Goal: Information Seeking & Learning: Learn about a topic

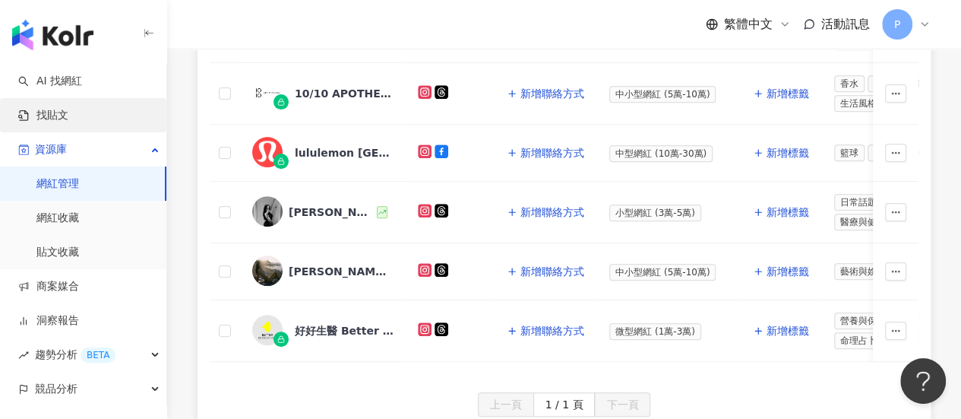
scroll to position [442, 0]
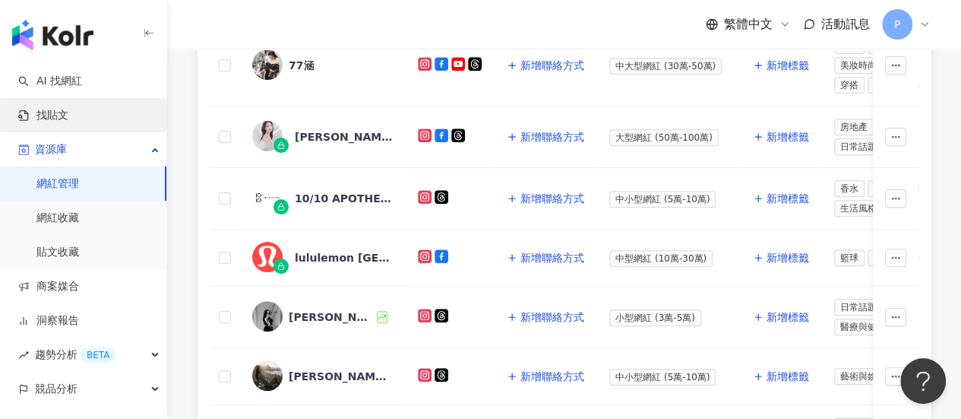
click at [61, 117] on link "找貼文" at bounding box center [43, 115] width 50 height 15
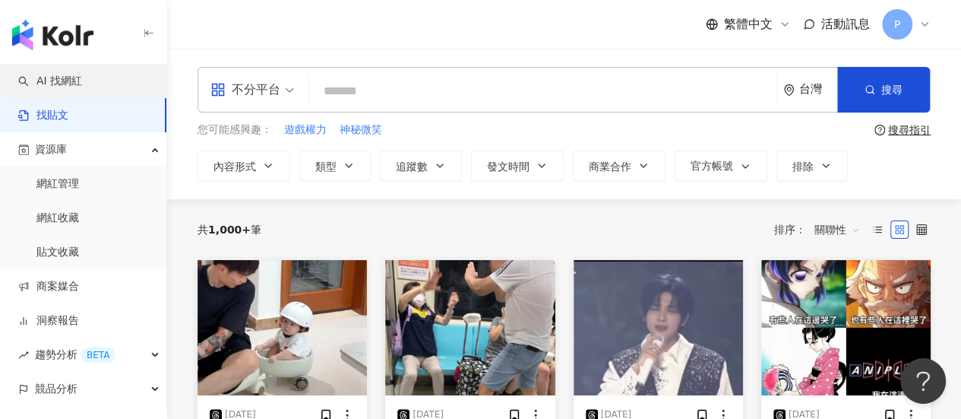
click at [82, 88] on link "AI 找網紅" at bounding box center [50, 81] width 64 height 15
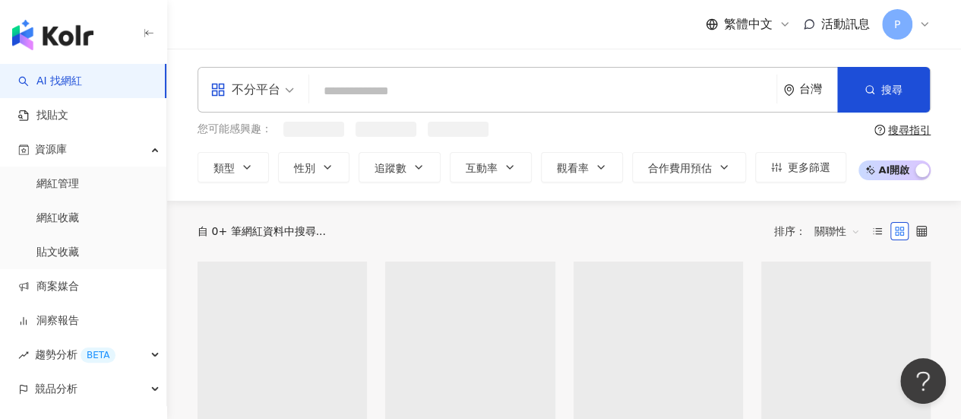
click at [378, 93] on input "search" at bounding box center [542, 91] width 455 height 29
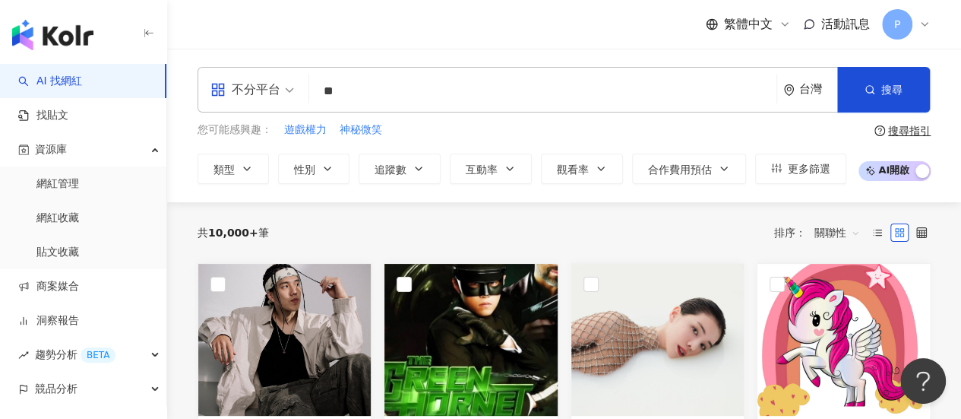
type input "**"
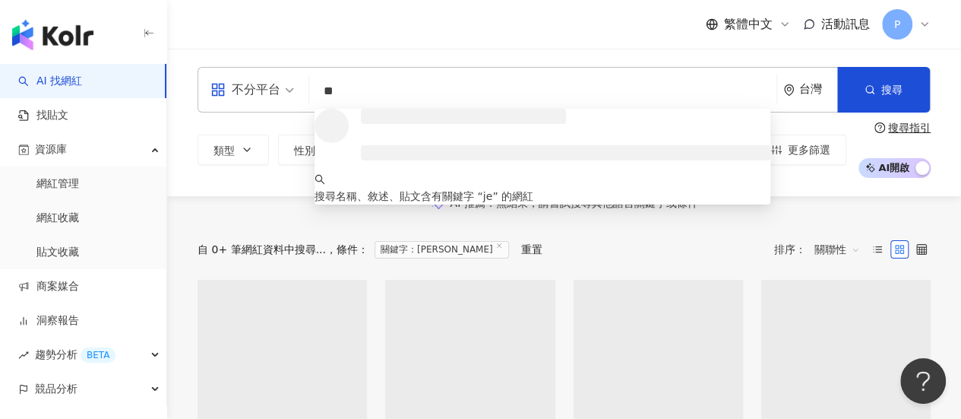
type input "*"
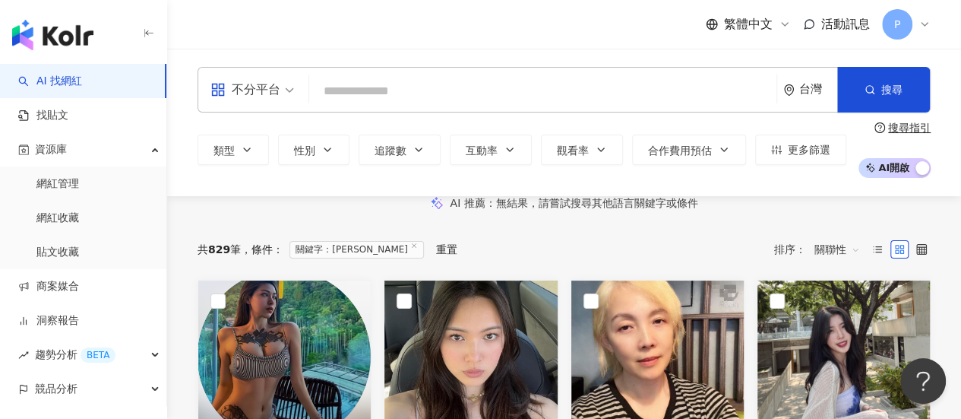
click at [361, 73] on div "不分平台 台灣 搜尋 54e82b0d-afea-4d2a-beff-7a5a346e752b jennifer 2,912 追蹤者 jennifer 57,…" at bounding box center [564, 90] width 733 height 46
click at [369, 84] on input "search" at bounding box center [542, 91] width 455 height 29
paste input "**********"
type input "**********"
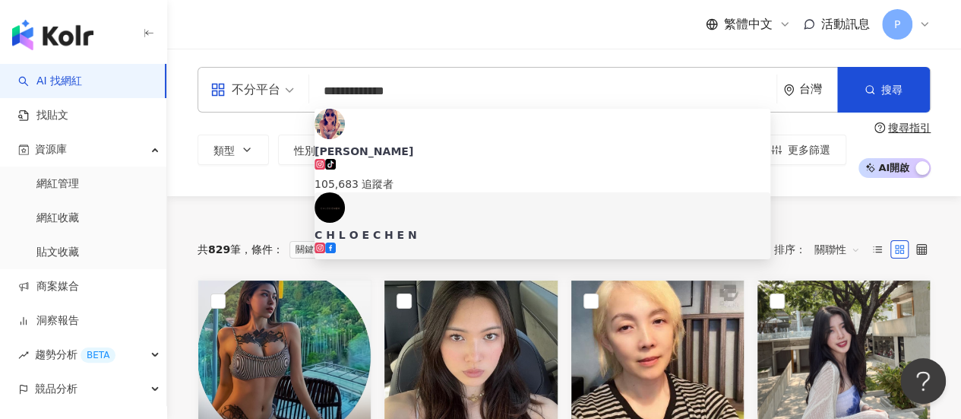
click at [432, 227] on div "C H L O E C H E N" at bounding box center [543, 234] width 456 height 15
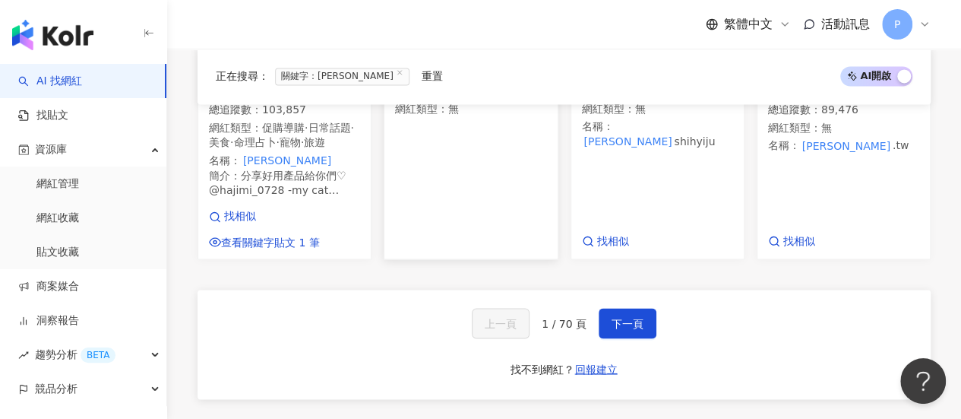
scroll to position [1216, 0]
click at [632, 328] on span "下一頁" at bounding box center [628, 322] width 32 height 12
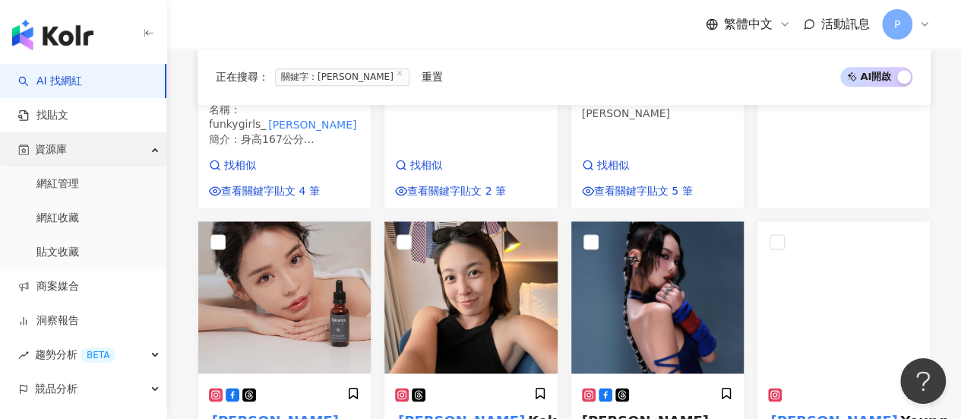
scroll to position [1294, 0]
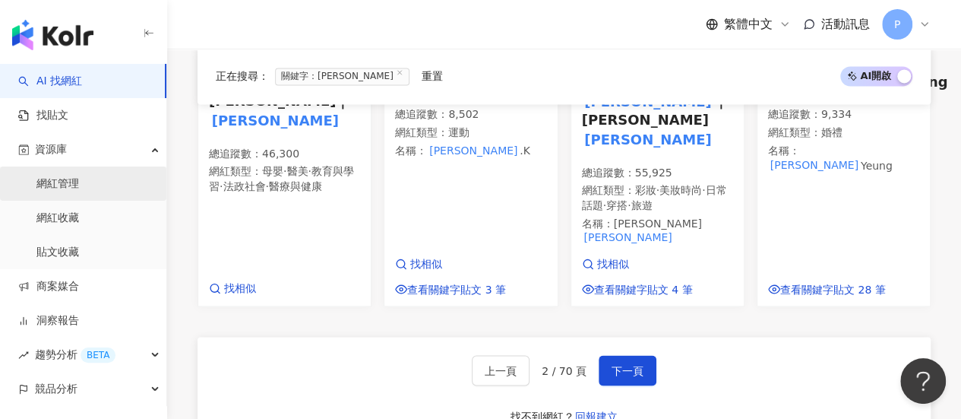
click at [56, 179] on link "網紅管理" at bounding box center [57, 183] width 43 height 15
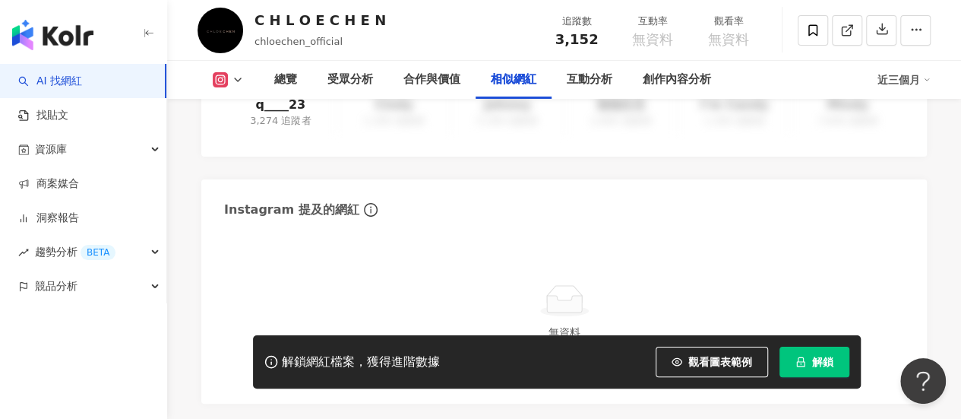
scroll to position [2660, 0]
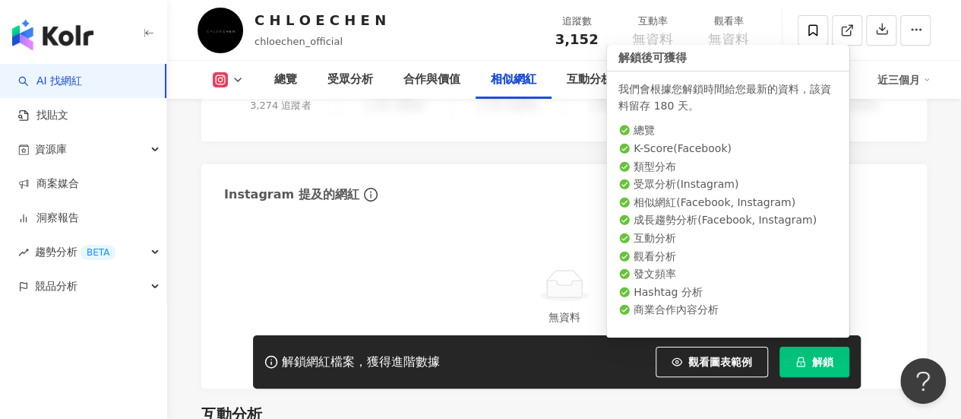
click at [807, 364] on button "解鎖" at bounding box center [815, 362] width 70 height 30
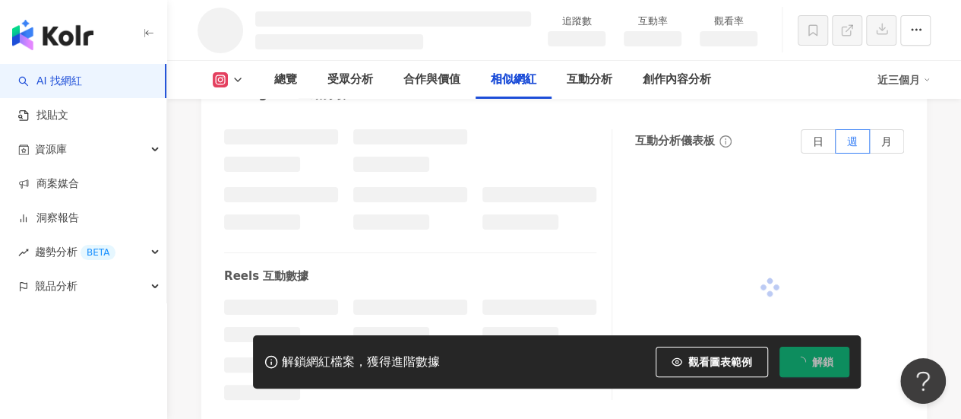
scroll to position [2271, 0]
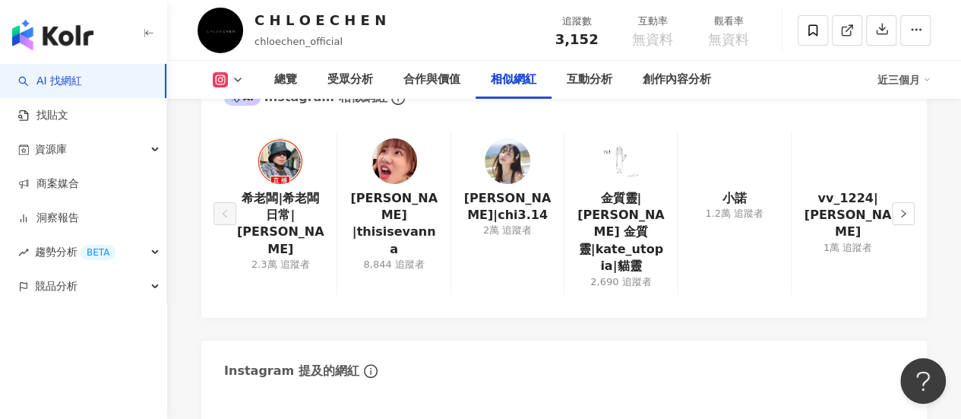
scroll to position [2414, 0]
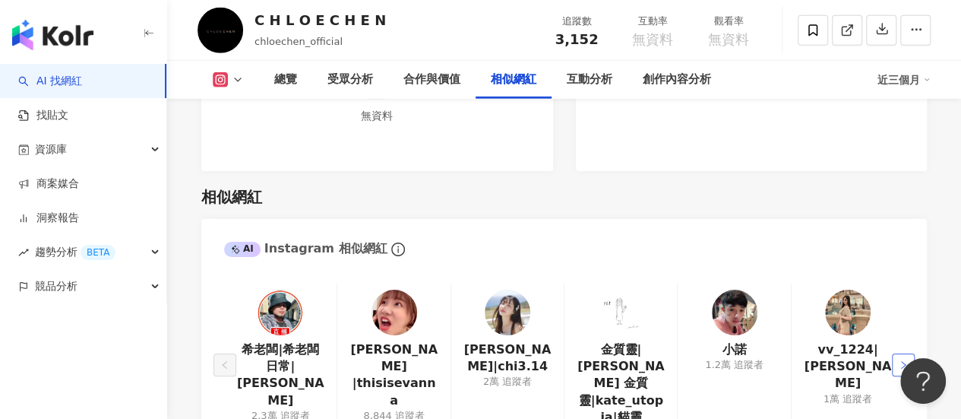
click at [907, 360] on icon "right" at bounding box center [903, 364] width 9 height 9
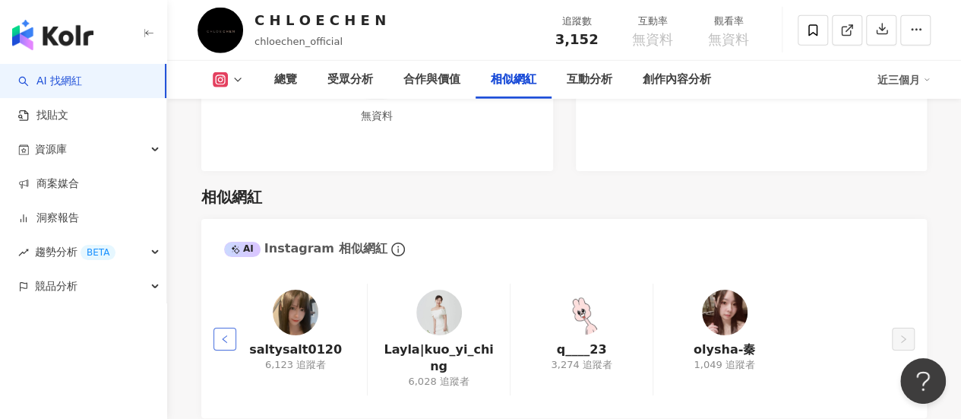
click at [226, 328] on button "button" at bounding box center [225, 339] width 23 height 23
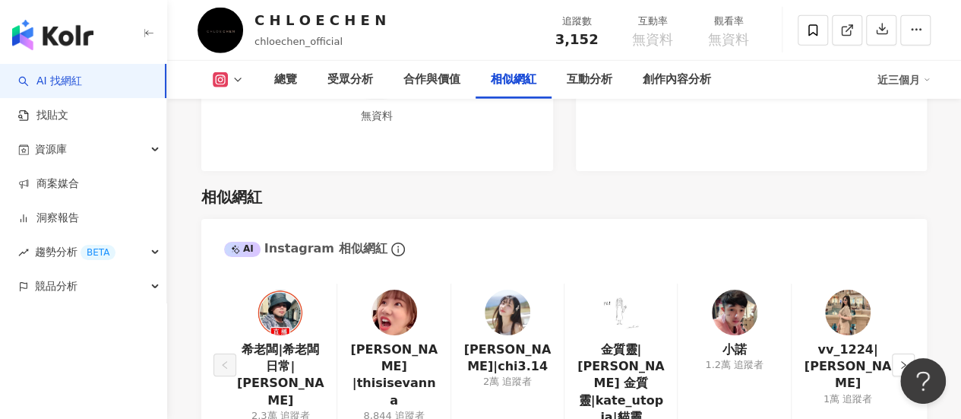
click at [847, 290] on img at bounding box center [848, 313] width 46 height 46
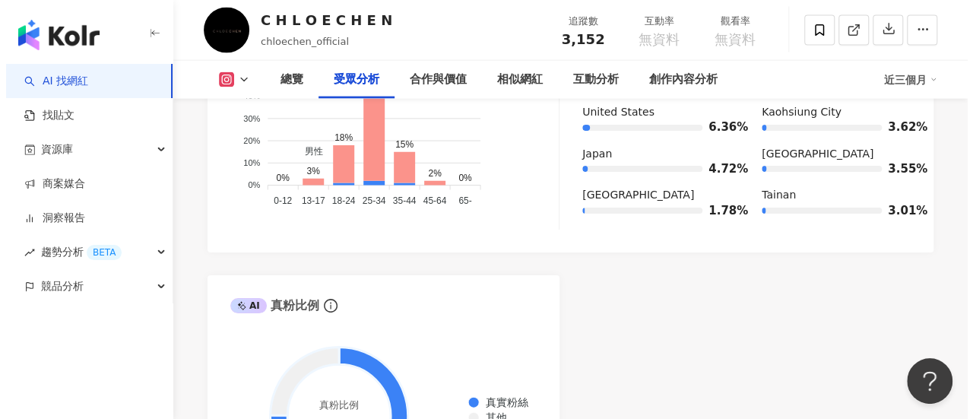
scroll to position [1502, 0]
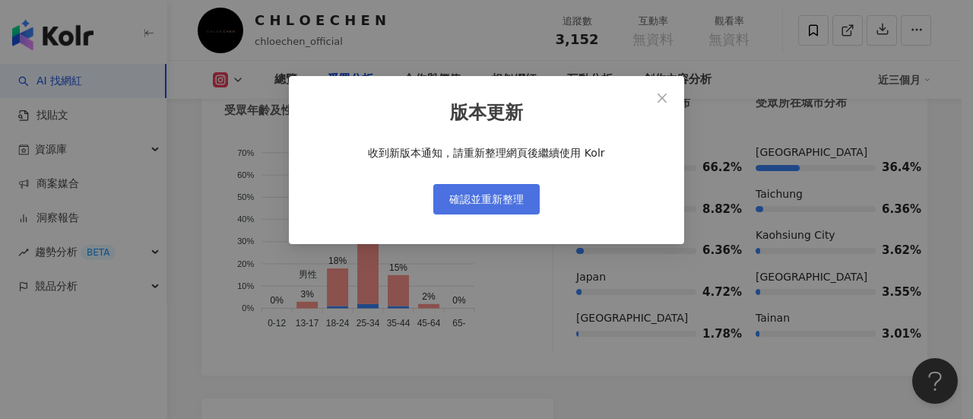
click at [502, 195] on span "確認並重新整理" at bounding box center [486, 199] width 74 height 12
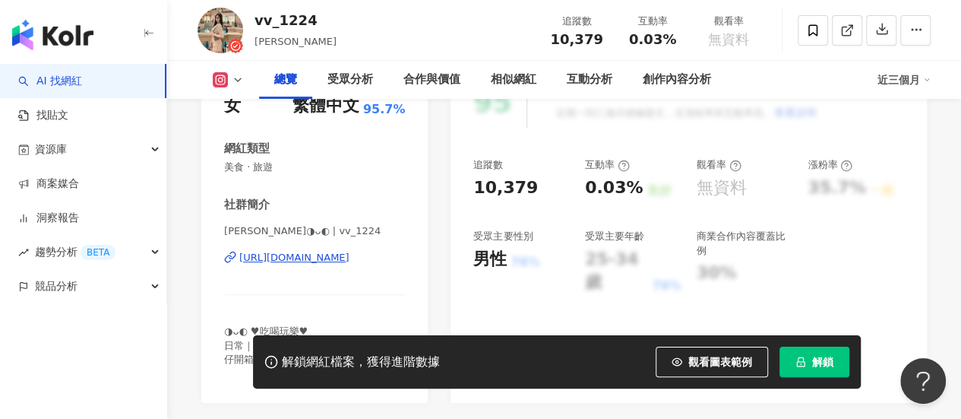
scroll to position [304, 0]
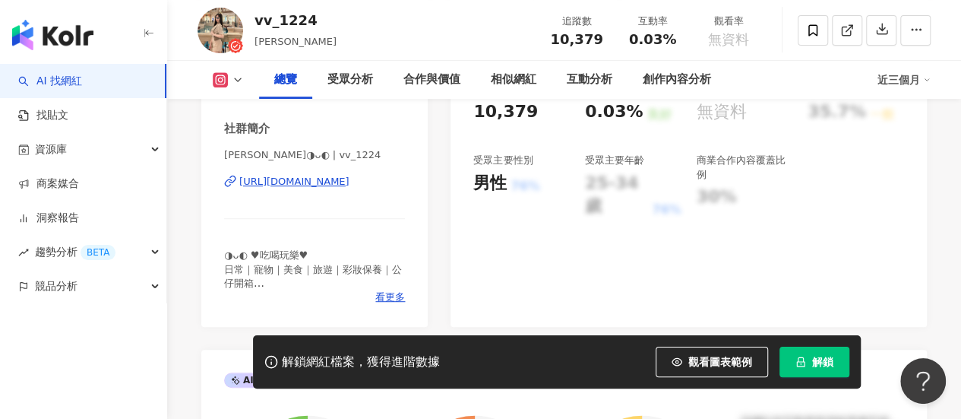
click at [331, 182] on div "https://www.instagram.com/vv_1224/" at bounding box center [294, 182] width 110 height 14
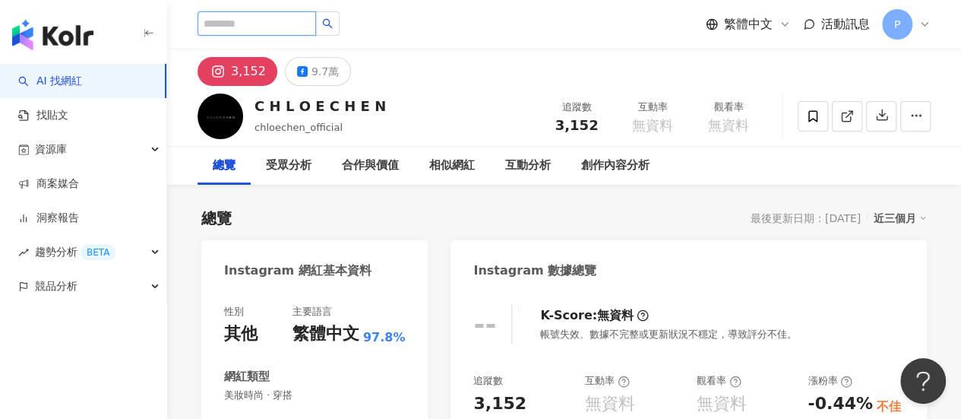
click at [268, 25] on input "search" at bounding box center [257, 23] width 119 height 24
paste input "**********"
type input "**********"
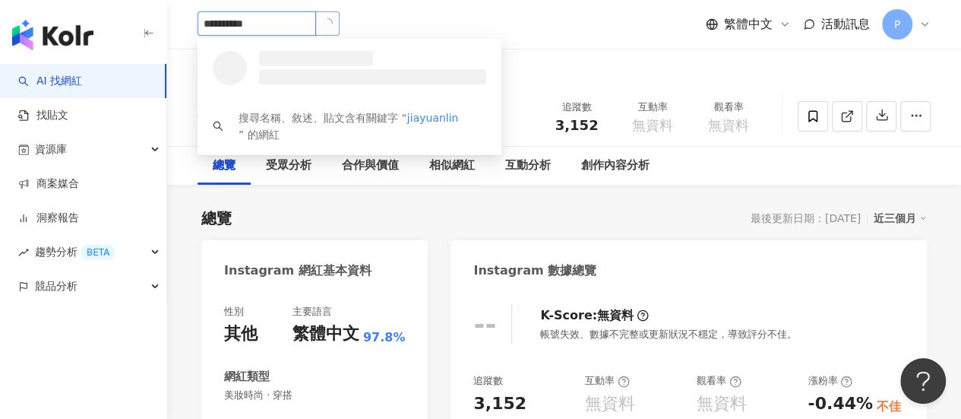
click at [333, 25] on icon "loading" at bounding box center [326, 22] width 11 height 11
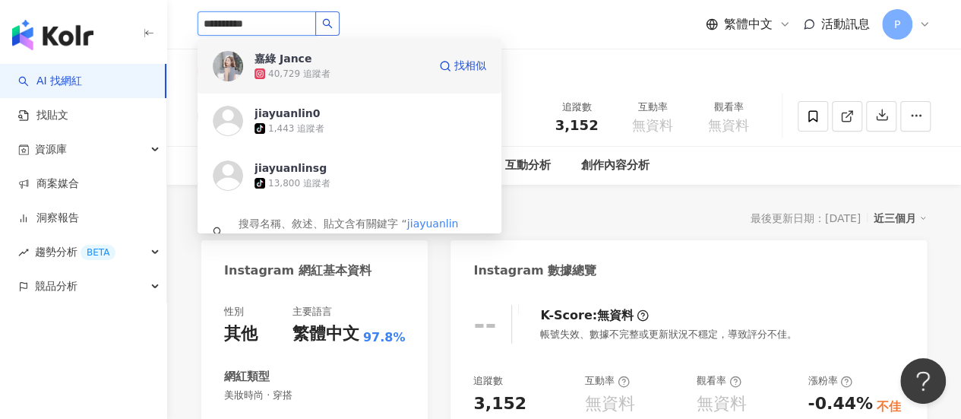
click at [296, 61] on div "嘉綠 Jance" at bounding box center [283, 58] width 57 height 15
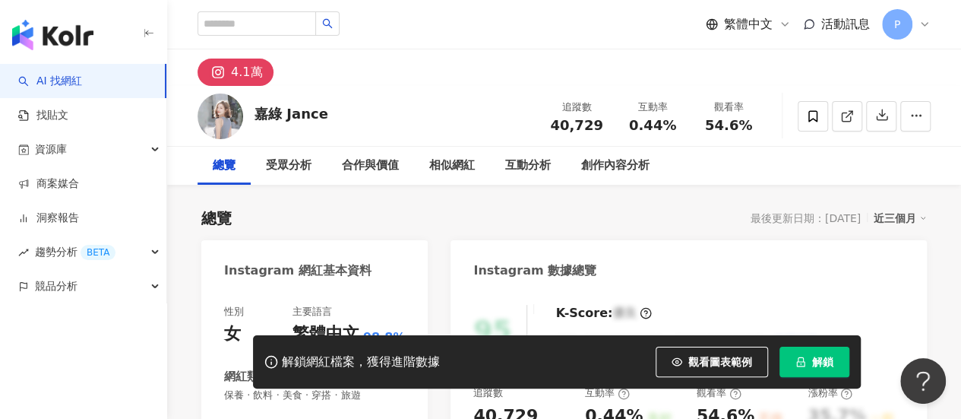
click at [821, 372] on button "解鎖" at bounding box center [815, 362] width 70 height 30
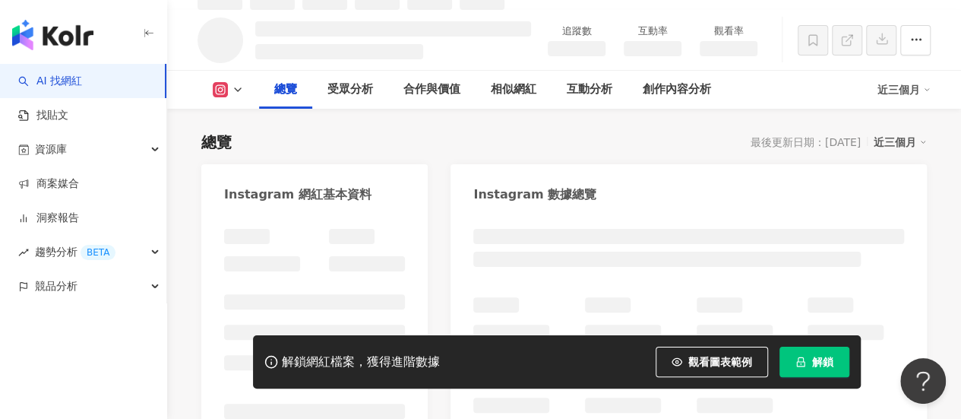
scroll to position [91, 0]
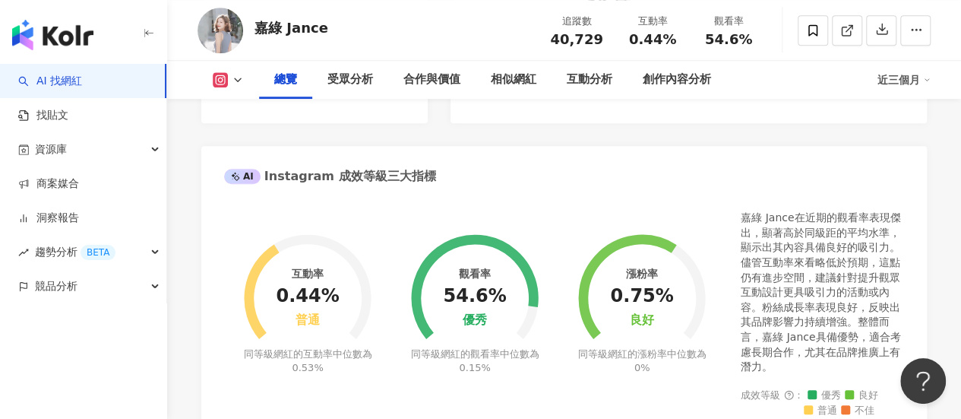
scroll to position [532, 0]
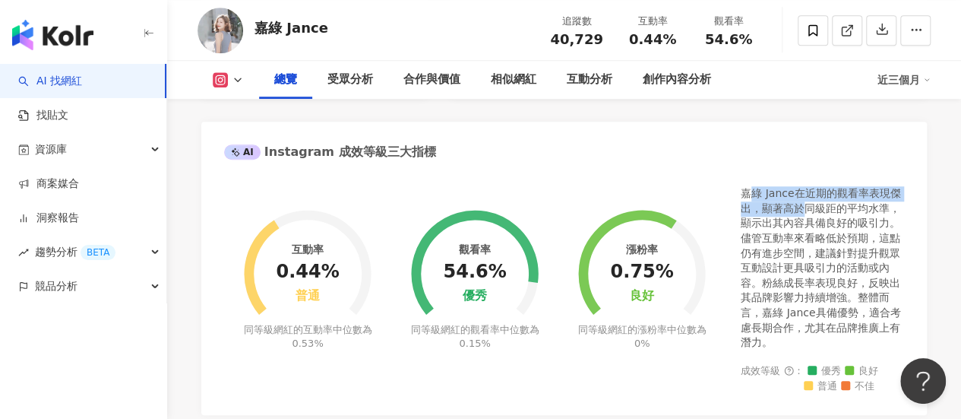
drag, startPoint x: 792, startPoint y: 209, endPoint x: 888, endPoint y: 210, distance: 95.8
click at [813, 210] on div "嘉綠 Jance在近期的觀看率表現傑出，顯著高於同級距的平均水準，顯示出其內容具備良好的吸引力。儘管互動率來看略低於預期，這點仍有進步空間，建議針對提升觀眾互…" at bounding box center [822, 268] width 163 height 164
click at [888, 210] on div "嘉綠 Jance在近期的觀看率表現傑出，顯著高於同級距的平均水準，顯示出其內容具備良好的吸引力。儘管互動率來看略低於預期，這點仍有進步空間，建議針對提升觀眾互…" at bounding box center [822, 268] width 163 height 164
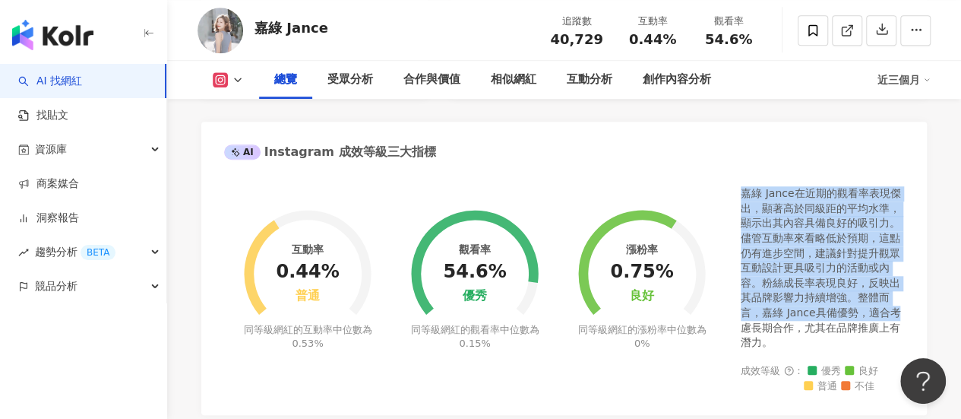
drag, startPoint x: 743, startPoint y: 189, endPoint x: 904, endPoint y: 318, distance: 205.5
click at [909, 317] on div "互動率 0.44% 普通 同等級網紅的互動率中位數為 0.53% 觀看率 54.6% 優秀 同等級網紅的觀看率中位數為 0.15% 漲粉率 0.75% 良好 …" at bounding box center [564, 292] width 726 height 243
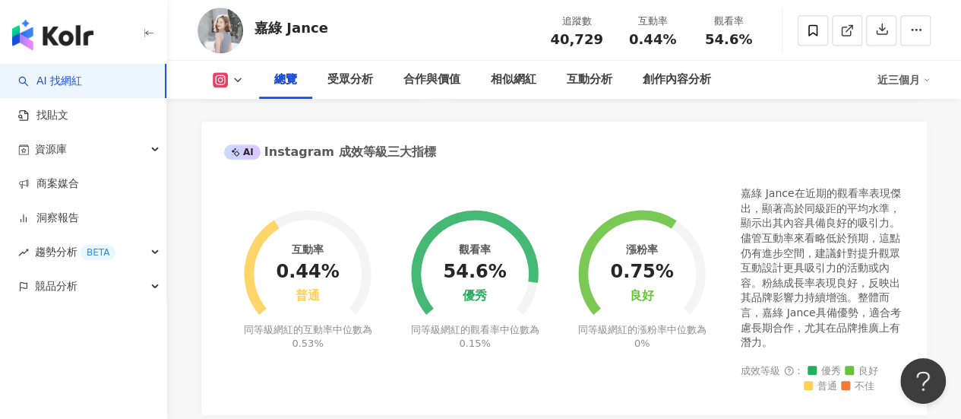
click at [882, 321] on div "嘉綠 Jance在近期的觀看率表現傑出，顯著高於同級距的平均水準，顯示出其內容具備良好的吸引力。儘管互動率來看略低於預期，這點仍有進步空間，建議針對提升觀眾互…" at bounding box center [822, 268] width 163 height 164
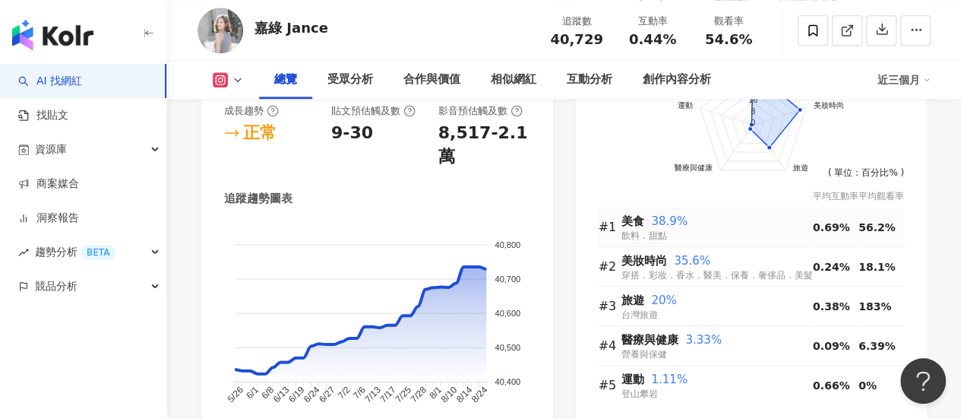
scroll to position [608, 0]
